Goal: Use online tool/utility: Utilize a website feature to perform a specific function

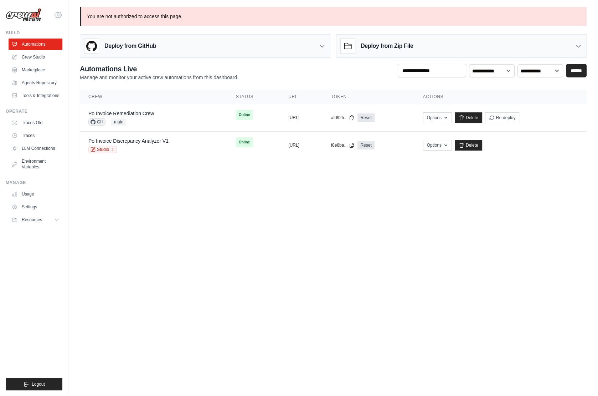
click at [59, 17] on icon at bounding box center [58, 15] width 9 height 9
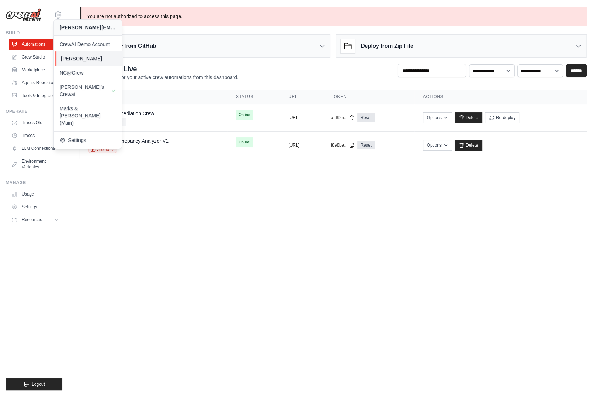
click at [104, 53] on link "[PERSON_NAME]" at bounding box center [89, 58] width 68 height 14
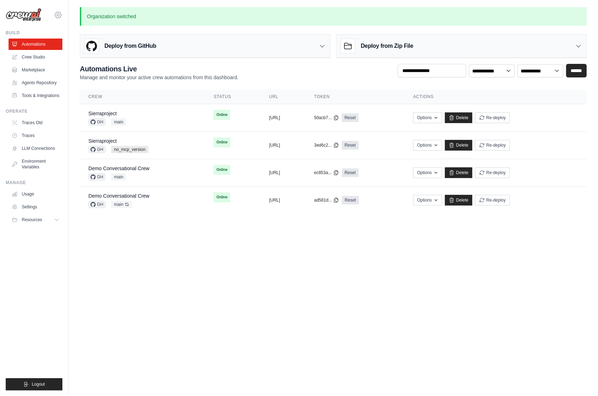
click at [56, 15] on icon at bounding box center [58, 15] width 9 height 9
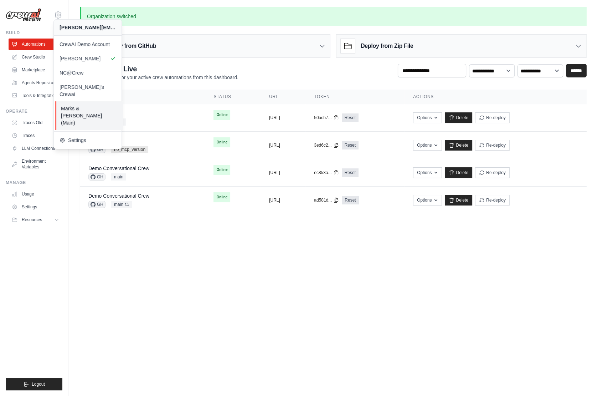
click at [96, 105] on span "Marks & [PERSON_NAME] (Main)" at bounding box center [89, 115] width 56 height 21
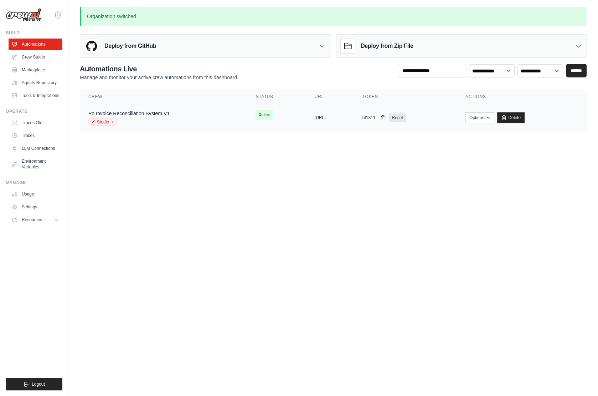
click at [126, 107] on td "Po Invoice Reconciliation System V1 Studio" at bounding box center [163, 117] width 167 height 27
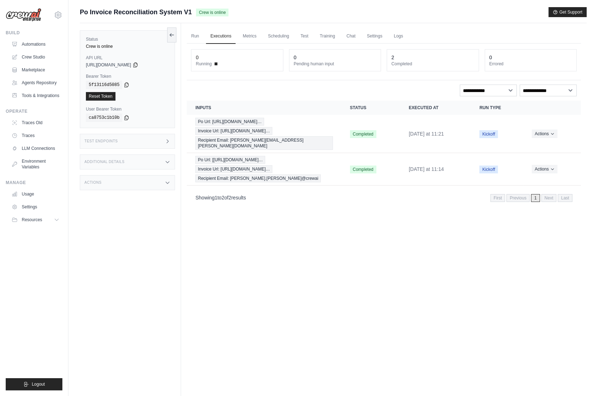
click at [118, 141] on div "Test Endpoints" at bounding box center [127, 141] width 95 height 15
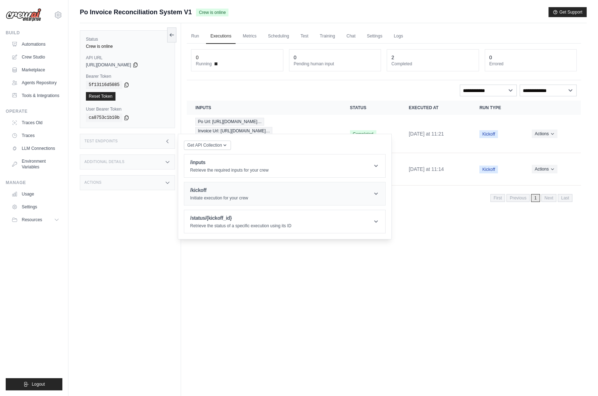
click at [245, 192] on h1 "/kickoff" at bounding box center [219, 190] width 58 height 7
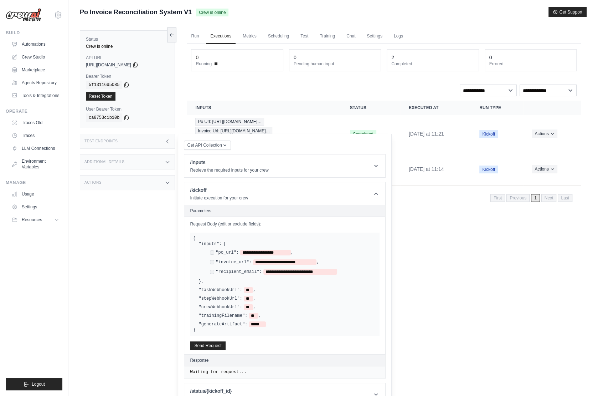
click at [165, 239] on div "Status Crew is online API URL copied https://po-invoice-reconciliation-system-v…" at bounding box center [130, 221] width 101 height 396
click at [174, 30] on button at bounding box center [171, 34] width 9 height 15
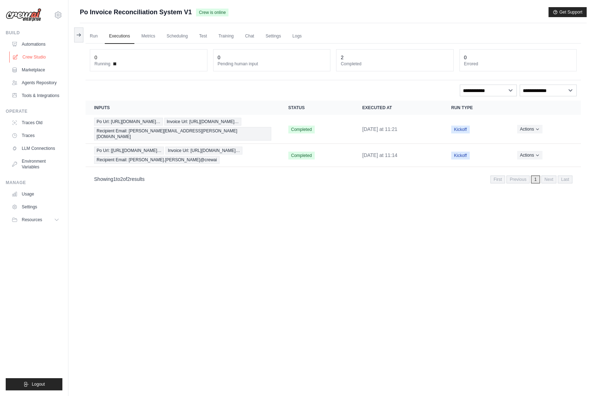
click at [34, 55] on link "Crew Studio" at bounding box center [36, 56] width 54 height 11
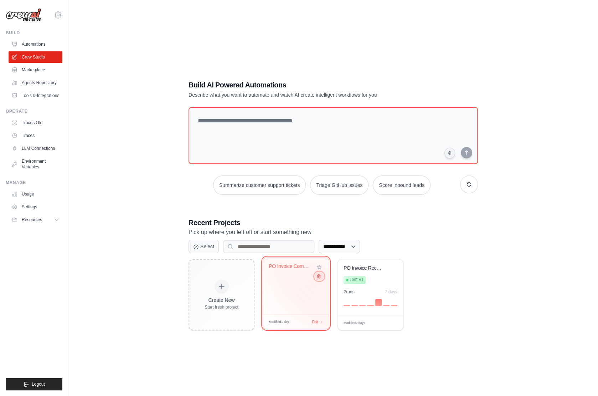
click at [321, 278] on button at bounding box center [319, 276] width 9 height 8
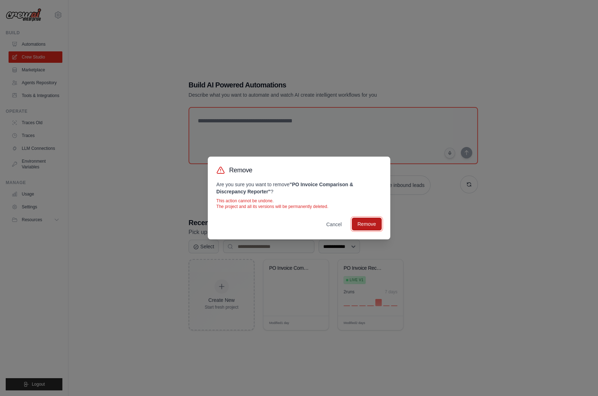
click at [366, 227] on button "Remove" at bounding box center [367, 224] width 30 height 13
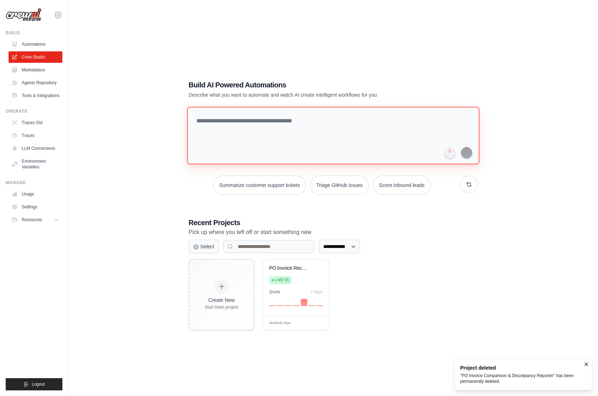
click at [229, 123] on textarea at bounding box center [333, 136] width 292 height 58
click at [260, 122] on textarea at bounding box center [333, 136] width 292 height 58
paste textarea "**********"
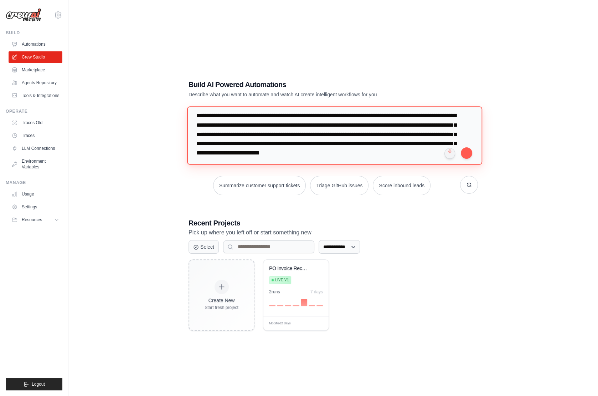
scroll to position [6, 0]
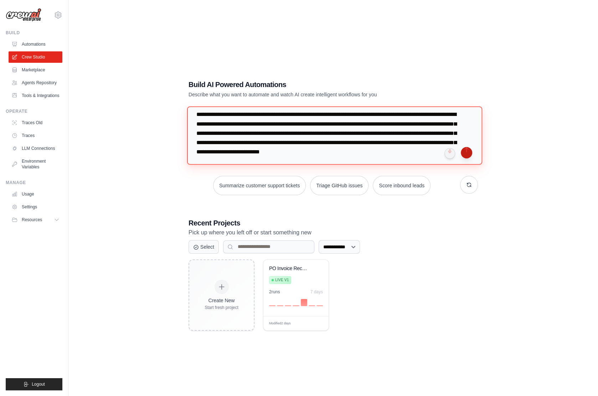
type textarea "**********"
click at [470, 153] on button "submit" at bounding box center [466, 152] width 11 height 11
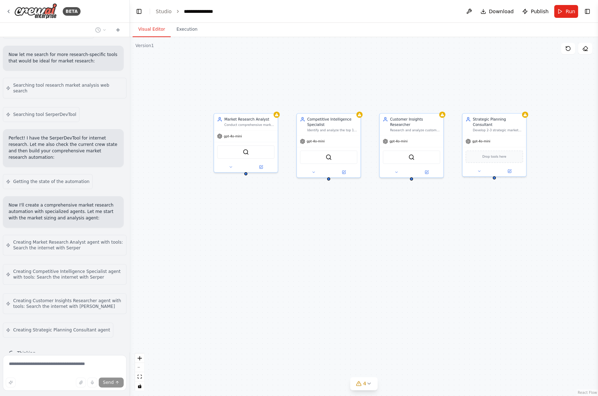
scroll to position [199, 0]
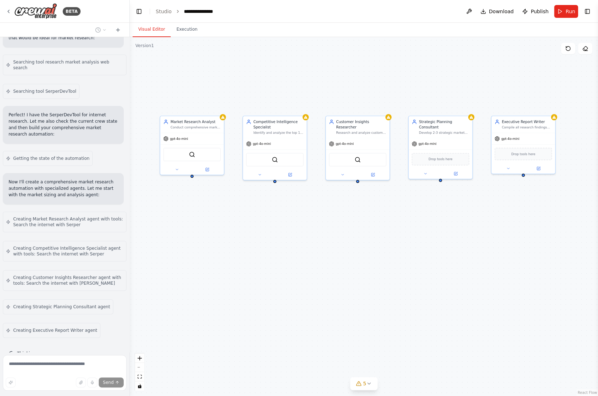
drag, startPoint x: 295, startPoint y: 226, endPoint x: 241, endPoint y: 229, distance: 53.9
click at [241, 229] on div "Market Research Analyst Conduct comprehensive market analysis for {PRODUCT_CATE…" at bounding box center [364, 216] width 469 height 359
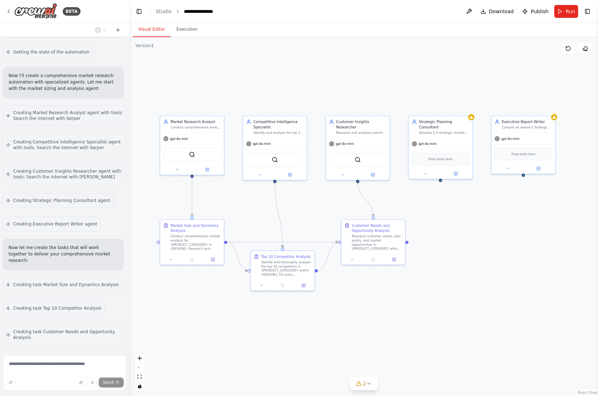
scroll to position [328, 0]
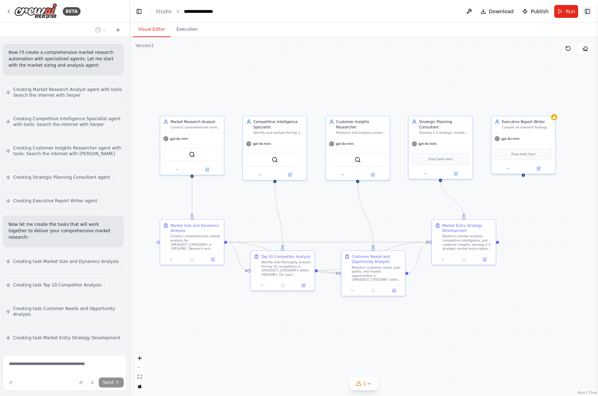
click at [587, 10] on button "Toggle Right Sidebar" at bounding box center [588, 11] width 10 height 10
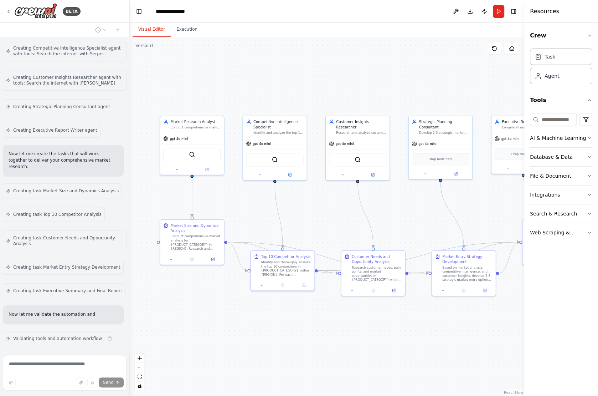
scroll to position [405, 0]
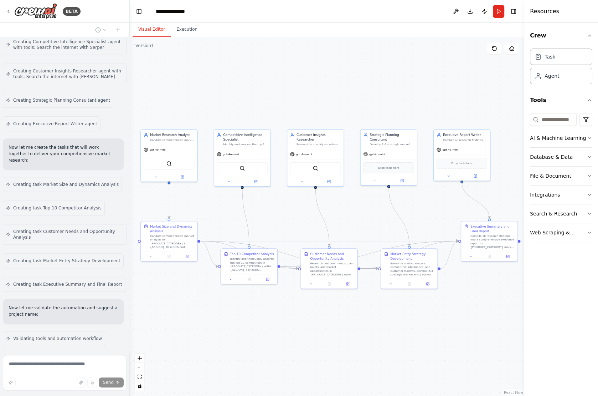
drag, startPoint x: 409, startPoint y: 203, endPoint x: 362, endPoint y: 207, distance: 47.6
click at [361, 206] on div ".deletable-edge-delete-btn { width: 20px; height: 20px; border: 0px solid #ffff…" at bounding box center [327, 216] width 395 height 359
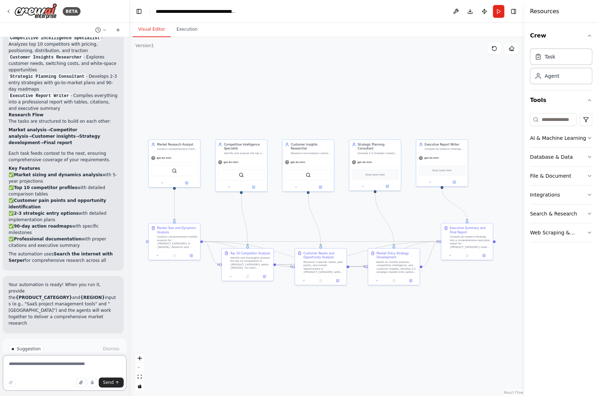
scroll to position [827, 0]
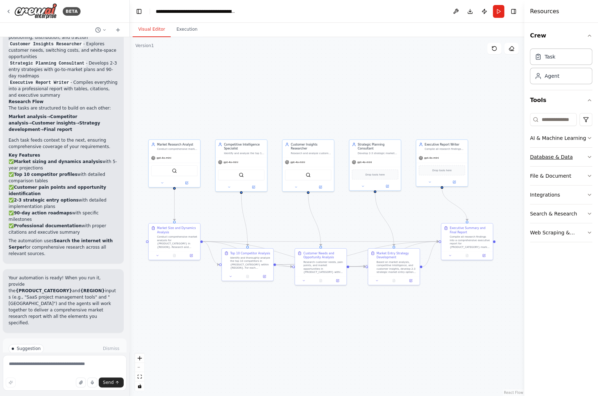
click at [582, 157] on button "Database & Data" at bounding box center [561, 157] width 62 height 19
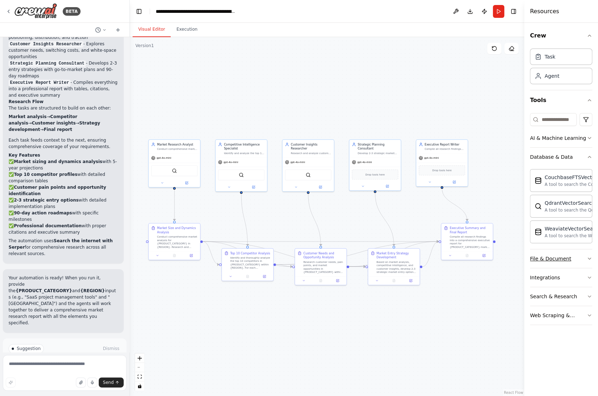
click at [565, 259] on div "File & Document" at bounding box center [550, 258] width 41 height 7
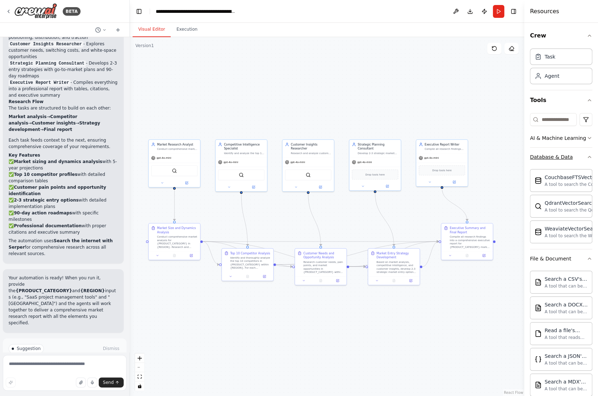
click at [576, 158] on button "Database & Data" at bounding box center [561, 157] width 62 height 19
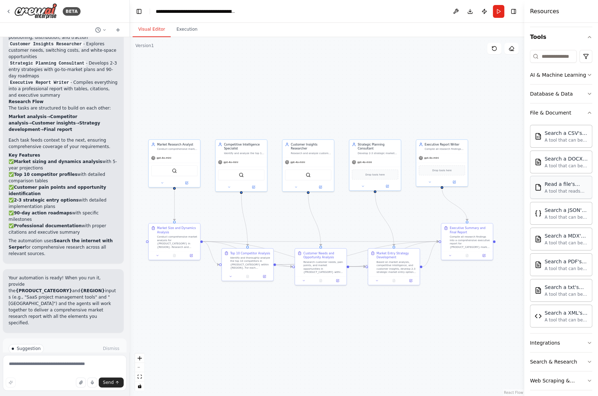
scroll to position [64, 0]
click at [579, 112] on button "File & Document" at bounding box center [561, 111] width 62 height 19
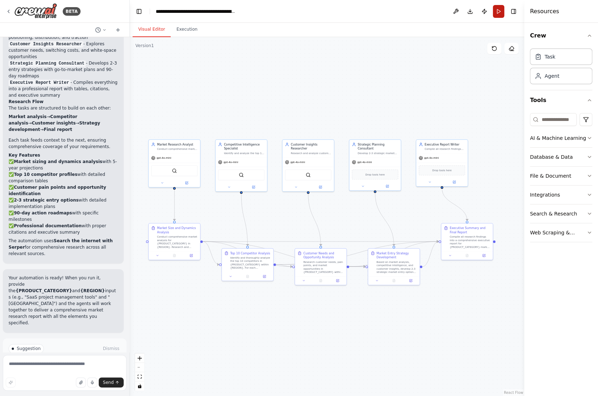
click at [499, 9] on button "Run" at bounding box center [498, 11] width 11 height 13
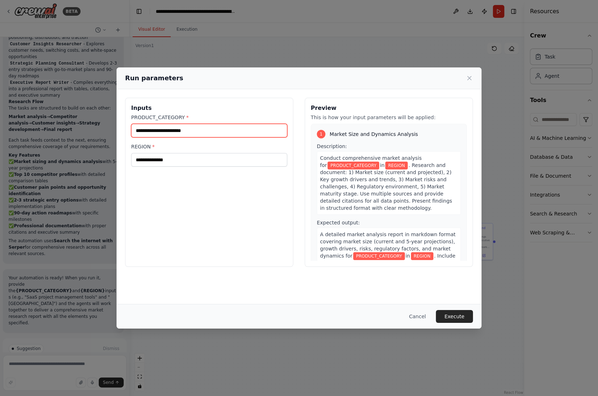
click at [223, 128] on input "PRODUCT_CATEGORY *" at bounding box center [209, 131] width 156 height 14
type input "*"
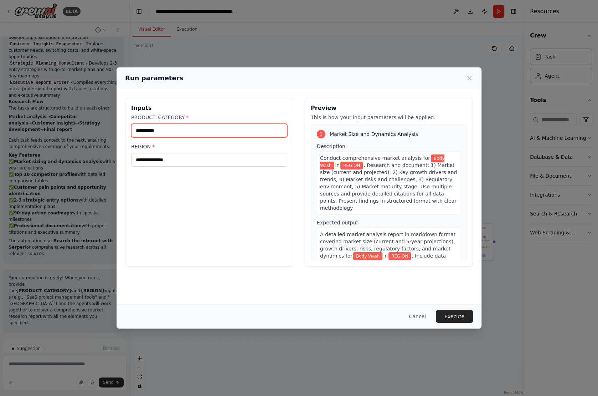
type input "*********"
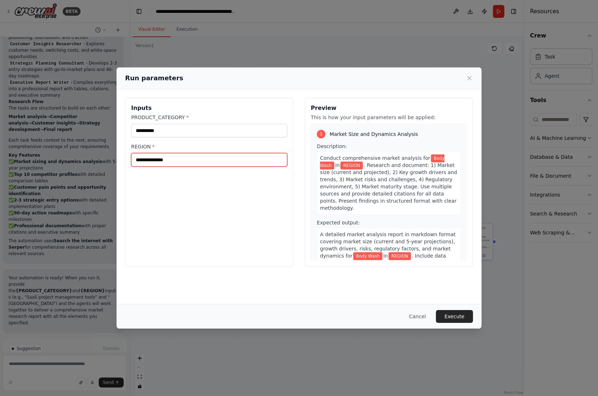
click at [176, 157] on input "REGION *" at bounding box center [209, 160] width 156 height 14
type input "*******"
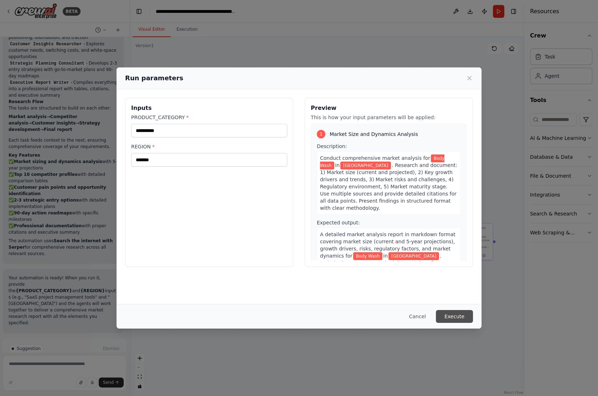
click at [461, 316] on button "Execute" at bounding box center [454, 316] width 37 height 13
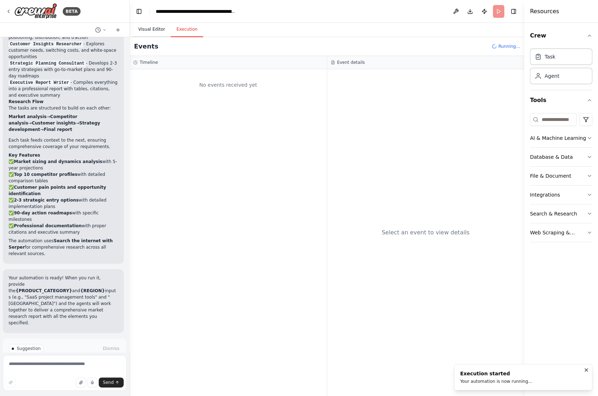
click at [152, 27] on button "Visual Editor" at bounding box center [152, 29] width 38 height 15
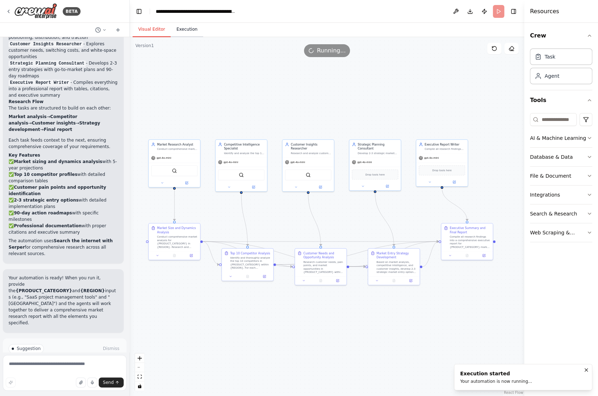
click at [190, 26] on button "Execution" at bounding box center [187, 29] width 32 height 15
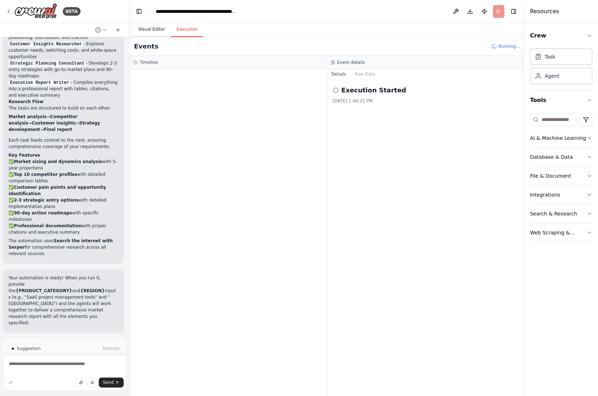
click at [154, 28] on button "Visual Editor" at bounding box center [152, 29] width 38 height 15
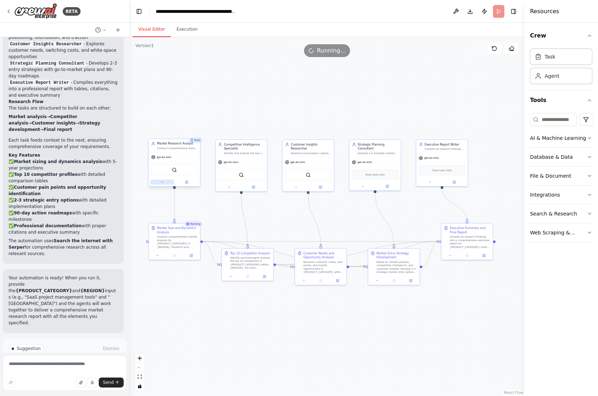
click at [164, 181] on button at bounding box center [163, 181] width 24 height 5
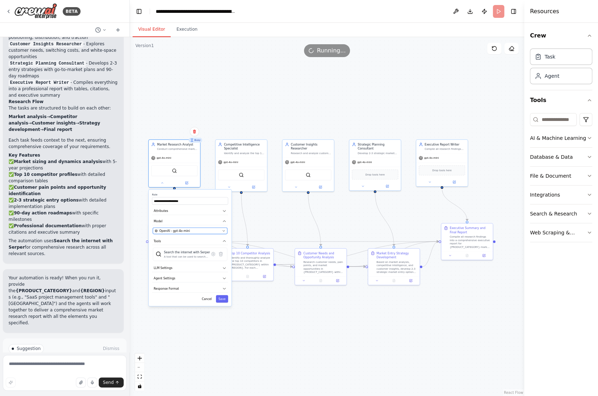
click at [179, 230] on span "OpenAI - gpt-4o-mini" at bounding box center [174, 231] width 31 height 4
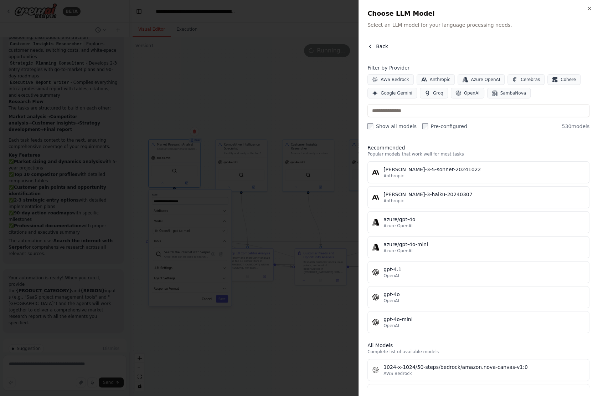
click at [371, 45] on icon "button" at bounding box center [371, 47] width 6 height 6
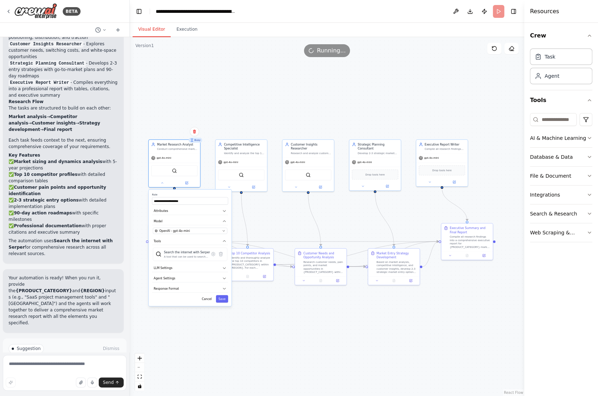
click at [193, 103] on div ".deletable-edge-delete-btn { width: 20px; height: 20px; border: 0px solid #ffff…" at bounding box center [327, 216] width 395 height 359
click at [187, 31] on button "Execution" at bounding box center [187, 29] width 32 height 15
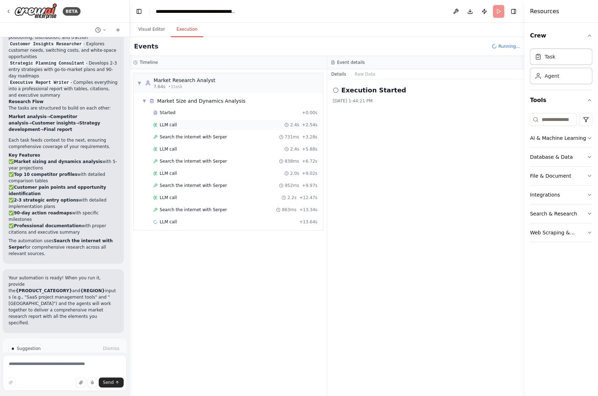
click at [178, 121] on div "LLM call 2.4s + 2.54s" at bounding box center [235, 124] width 169 height 11
click at [182, 132] on div "Search the internet with Serper 731ms + 3.28s" at bounding box center [235, 137] width 169 height 11
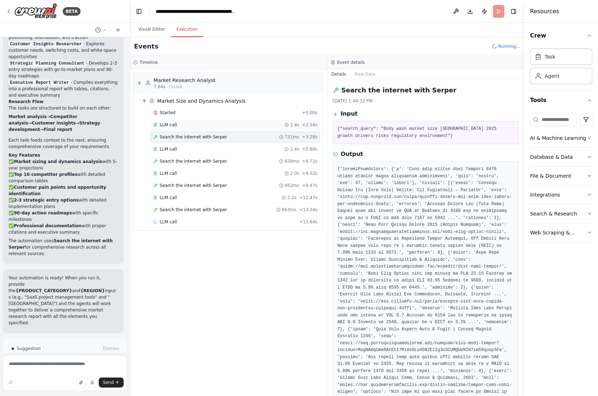
click at [184, 123] on div "LLM call 2.4s + 2.54s" at bounding box center [235, 125] width 164 height 6
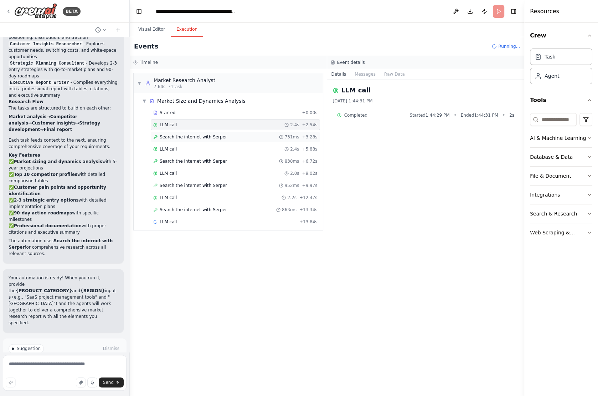
click at [186, 132] on div "Search the internet with Serper 731ms + 3.28s" at bounding box center [235, 137] width 169 height 11
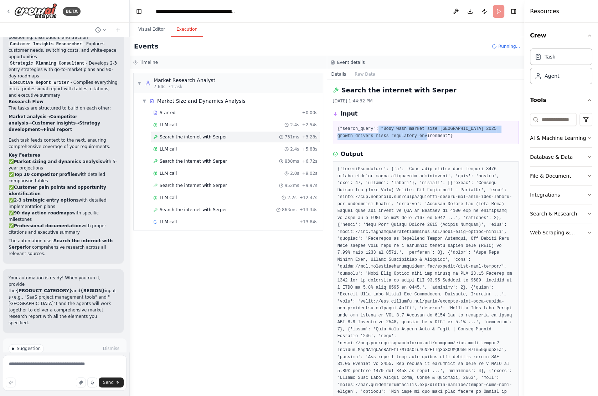
drag, startPoint x: 379, startPoint y: 129, endPoint x: 425, endPoint y: 134, distance: 46.2
click at [425, 134] on pre "{"search_query": "Body wash market size Germany 2025 growth drivers risks regul…" at bounding box center [426, 133] width 177 height 14
click at [203, 156] on div "Search the internet with Serper 838ms + 6.72s" at bounding box center [235, 161] width 169 height 11
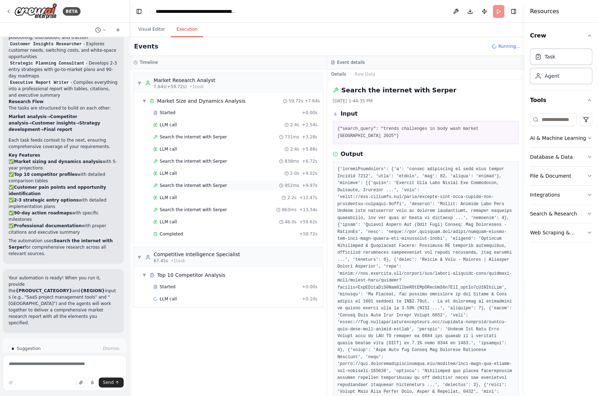
click at [209, 183] on span "Search the internet with Serper" at bounding box center [193, 186] width 67 height 6
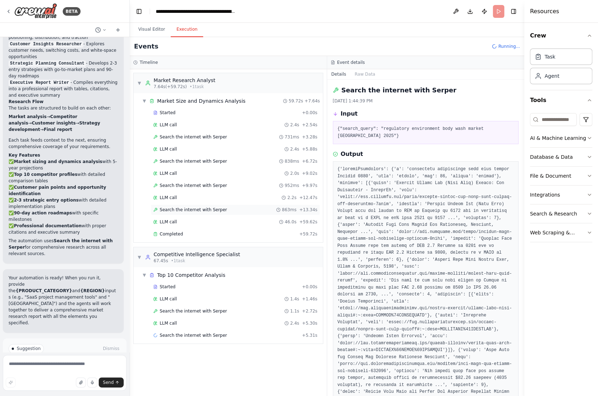
click at [209, 208] on span "Search the internet with Serper" at bounding box center [193, 210] width 67 height 6
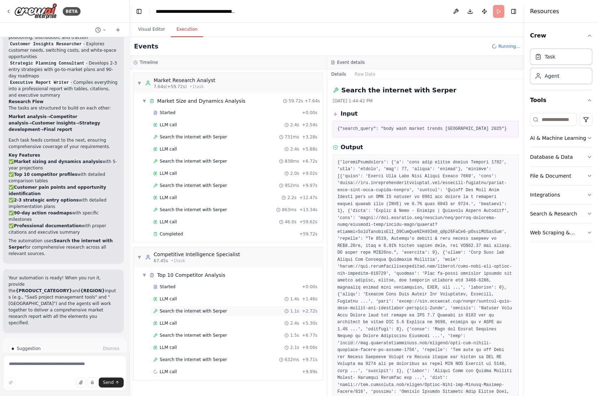
click at [187, 308] on span "Search the internet with Serper" at bounding box center [193, 311] width 67 height 6
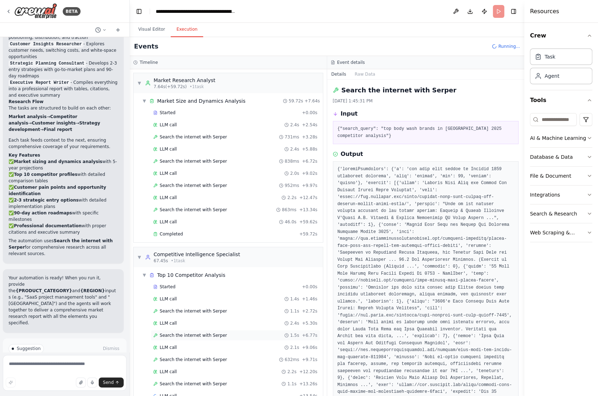
click at [199, 332] on span "Search the internet with Serper" at bounding box center [193, 335] width 67 height 6
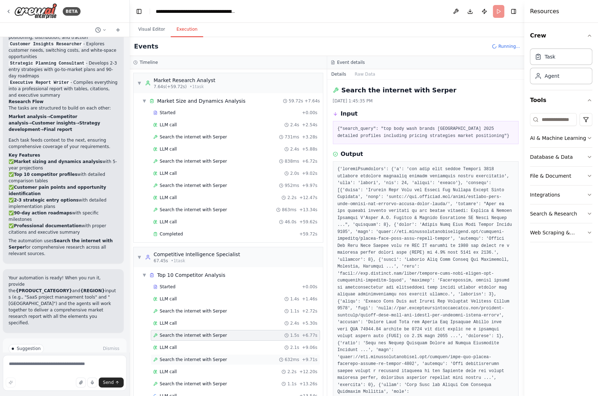
click at [198, 357] on span "Search the internet with Serper" at bounding box center [193, 360] width 67 height 6
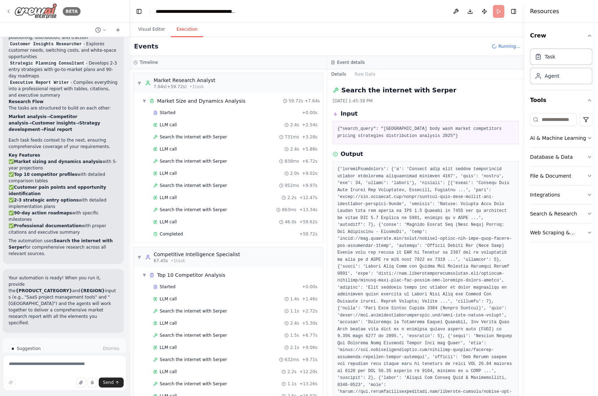
click at [9, 12] on icon at bounding box center [9, 12] width 6 height 6
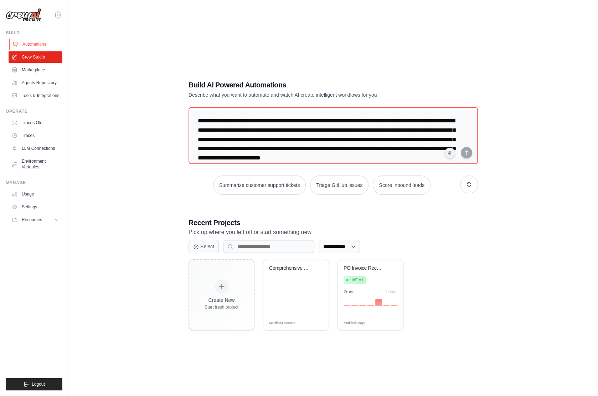
click at [41, 43] on link "Automations" at bounding box center [36, 44] width 54 height 11
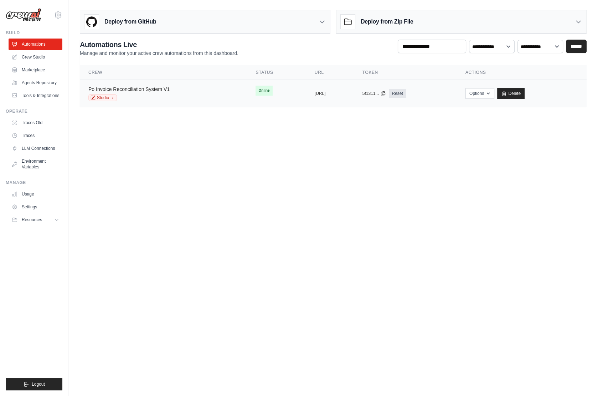
click at [162, 91] on link "Po Invoice Reconciliation System V1" at bounding box center [128, 89] width 81 height 6
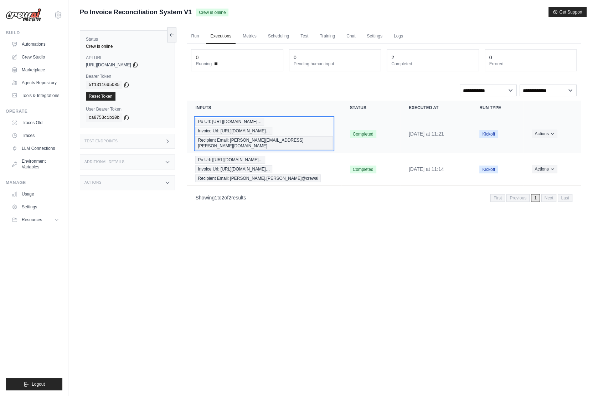
click at [310, 131] on div "Po Url: [URL][DOMAIN_NAME]… Invoice Url: [URL][DOMAIN_NAME]… Recipient Email: […" at bounding box center [263, 134] width 137 height 32
click at [310, 131] on div "Po Url: https://drive.google.com/file… Invoice Url: https://drive.google.com/fi…" at bounding box center [263, 134] width 137 height 32
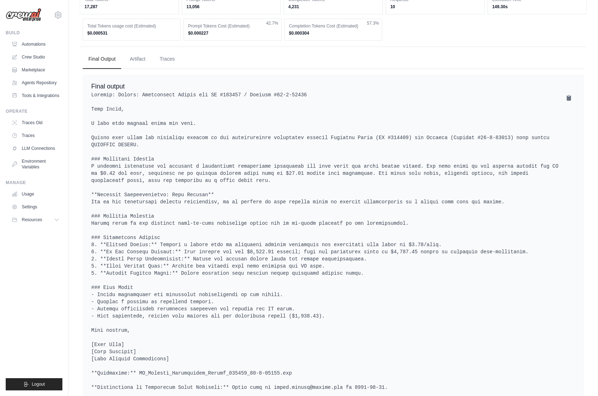
scroll to position [347, 0]
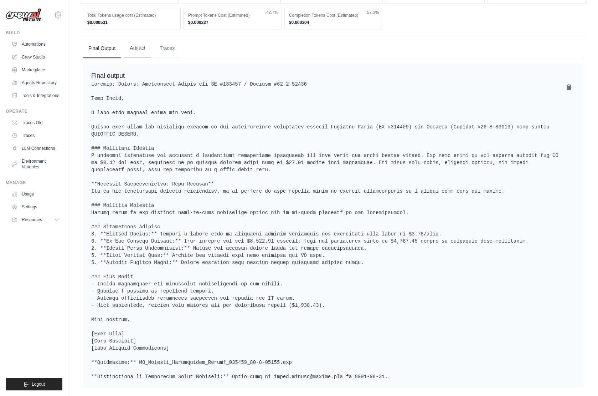
click at [134, 39] on button "Artifact" at bounding box center [137, 48] width 27 height 19
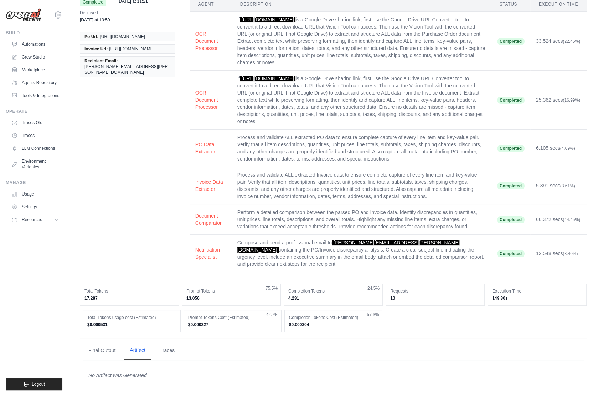
scroll to position [35, 0]
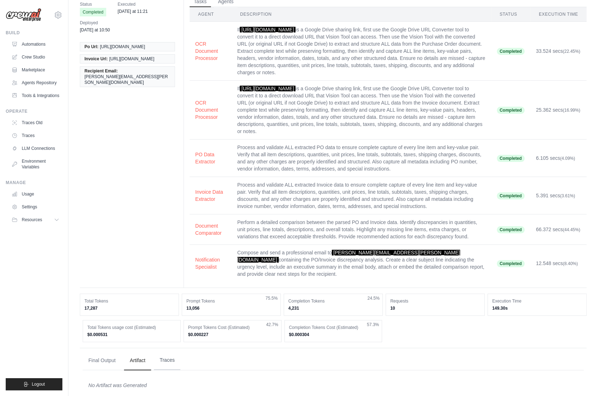
click at [167, 352] on button "Traces" at bounding box center [167, 360] width 26 height 19
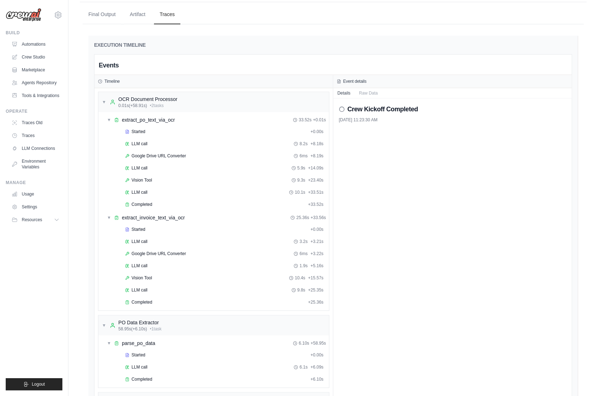
scroll to position [382, 0]
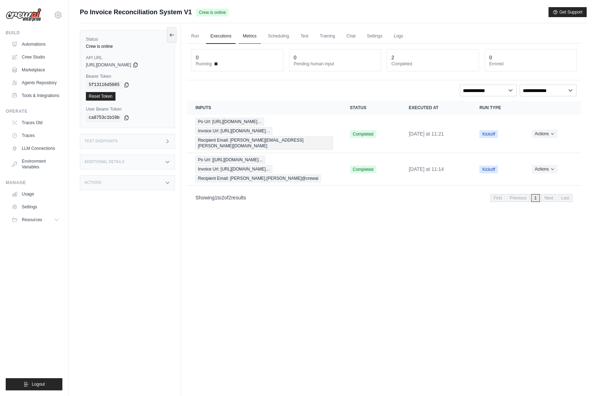
click at [251, 37] on link "Metrics" at bounding box center [250, 36] width 22 height 15
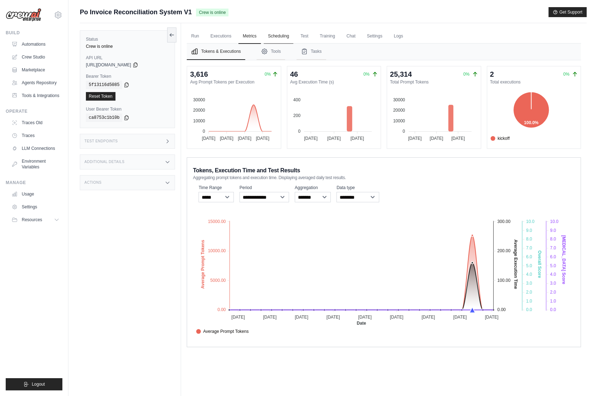
click at [282, 37] on link "Scheduling" at bounding box center [279, 36] width 30 height 15
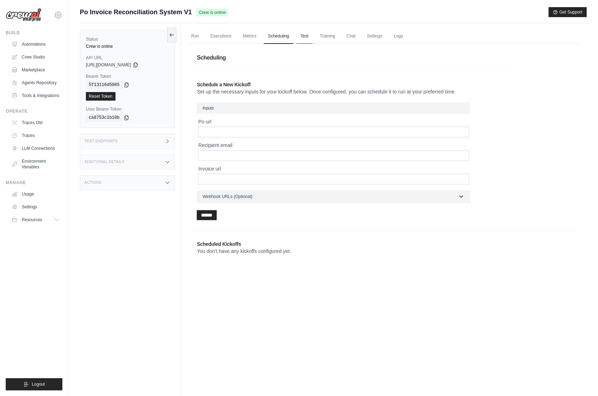
click at [301, 36] on link "Test" at bounding box center [304, 36] width 16 height 15
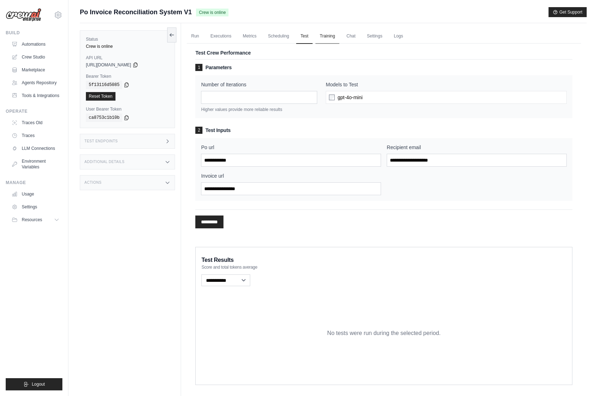
click at [330, 41] on link "Training" at bounding box center [328, 36] width 24 height 15
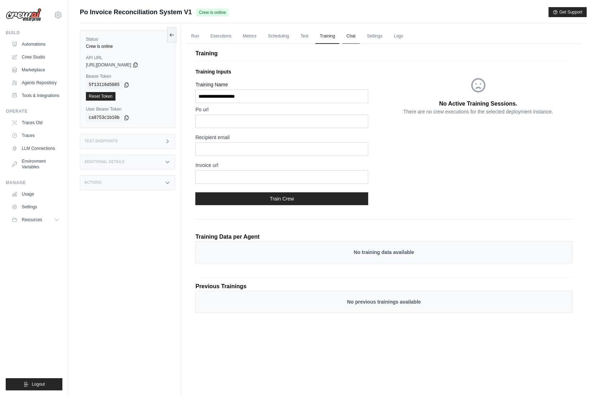
click at [351, 40] on link "Chat" at bounding box center [350, 36] width 17 height 15
click at [375, 36] on link "Settings" at bounding box center [375, 36] width 24 height 15
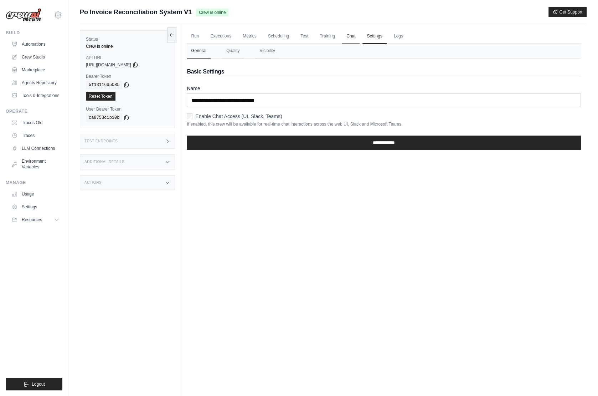
click at [351, 37] on link "Chat" at bounding box center [350, 36] width 17 height 15
click at [37, 46] on link "Automations" at bounding box center [36, 44] width 54 height 11
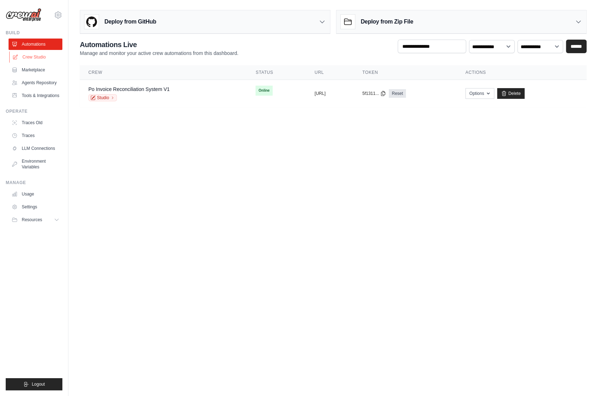
click at [42, 55] on link "Crew Studio" at bounding box center [36, 56] width 54 height 11
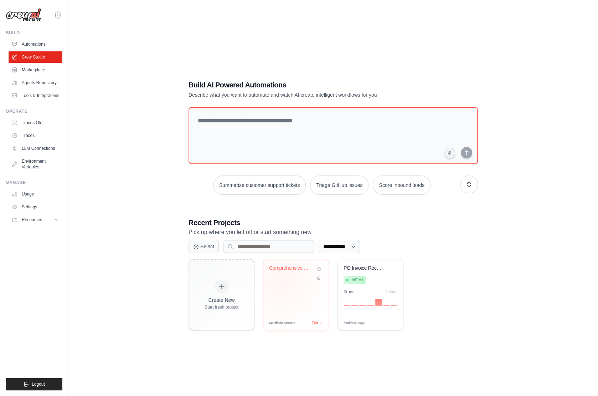
click at [280, 282] on div "Comprehensive Market Research & Ent..." at bounding box center [296, 287] width 65 height 56
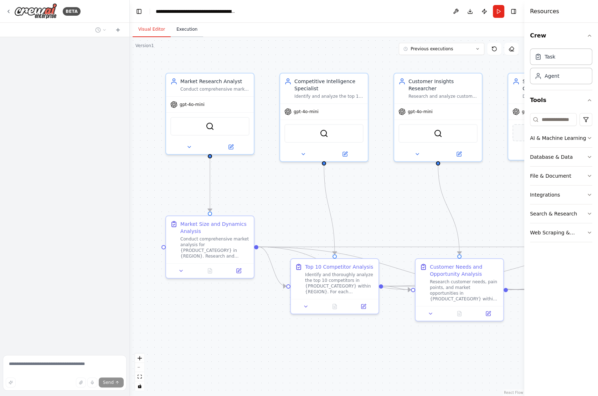
click at [189, 30] on button "Execution" at bounding box center [187, 29] width 32 height 15
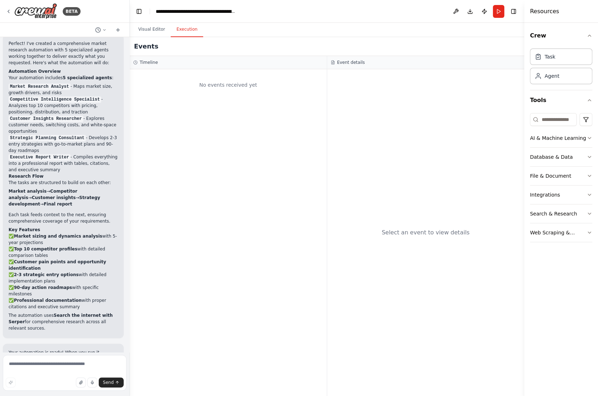
scroll to position [770, 0]
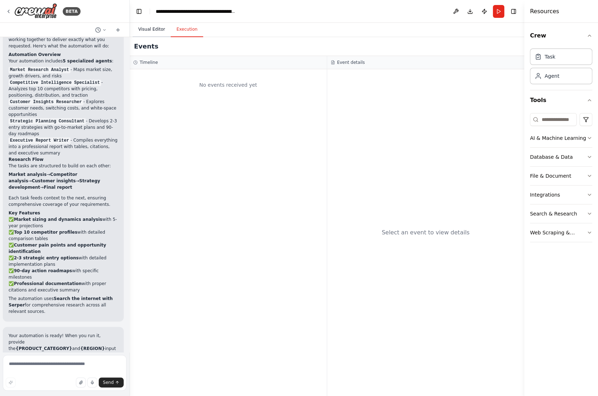
click at [155, 29] on button "Visual Editor" at bounding box center [152, 29] width 38 height 15
